Goal: Check status: Check status

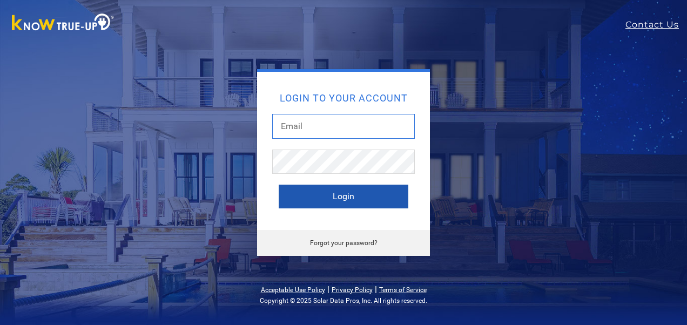
type input "[EMAIL_ADDRESS][DOMAIN_NAME]"
click at [341, 197] on button "Login" at bounding box center [344, 197] width 130 height 24
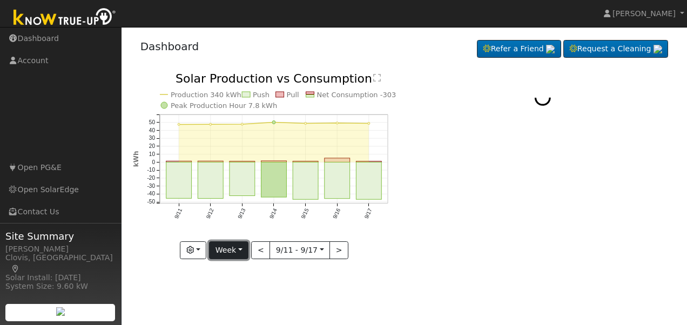
click at [236, 249] on button "Week" at bounding box center [228, 250] width 39 height 18
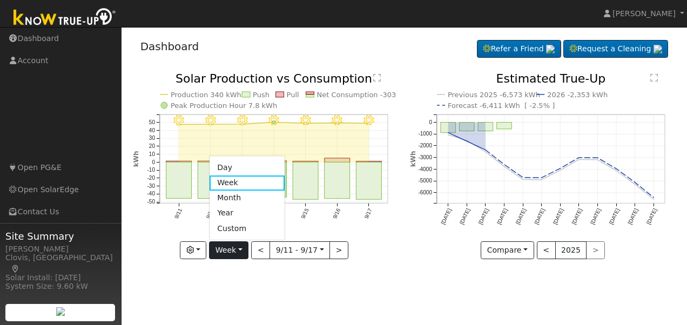
click at [231, 169] on link "Day" at bounding box center [247, 167] width 75 height 15
type input "[DATE]"
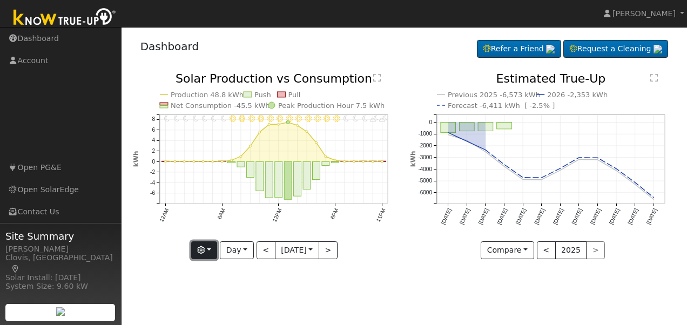
click at [210, 252] on button "button" at bounding box center [204, 250] width 26 height 18
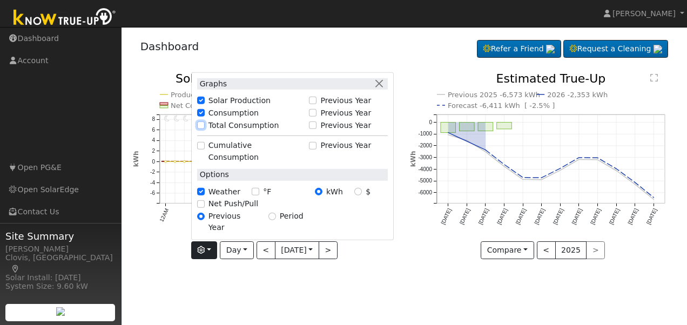
click at [198, 129] on input "Total Consumption" at bounding box center [201, 126] width 8 height 8
checkbox input "true"
click at [414, 270] on div "Previous 2025 -6,573 kWh 2026 -2,353 kWh Forecast -6,411 kWh [ -2.5% ] Jun '25 …" at bounding box center [544, 174] width 278 height 203
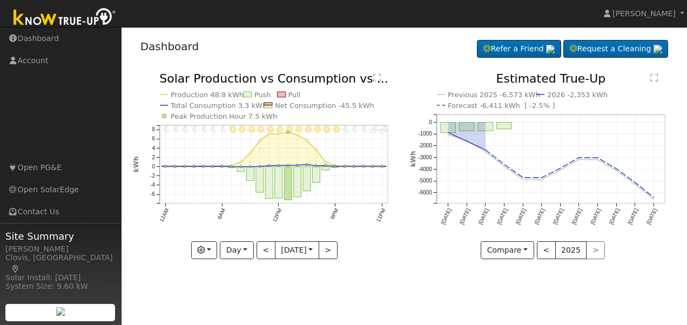
click at [425, 267] on div "Previous 2025 -6,573 kWh 2026 -2,353 kWh Forecast -6,411 kWh [ -2.5% ] Jun '25 …" at bounding box center [544, 174] width 278 height 203
click at [375, 76] on text "" at bounding box center [377, 77] width 8 height 9
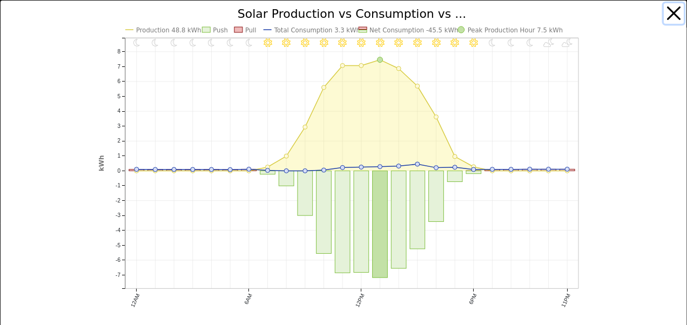
click at [666, 11] on button "button" at bounding box center [674, 13] width 21 height 21
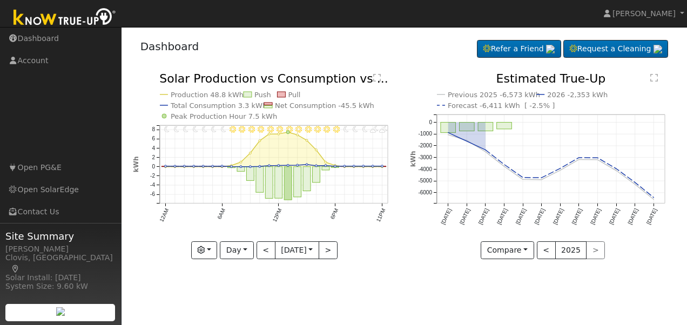
click at [405, 68] on div "Dashboard Refer a Friend Request a Cleaning" at bounding box center [404, 153] width 555 height 243
